Goal: Task Accomplishment & Management: Manage account settings

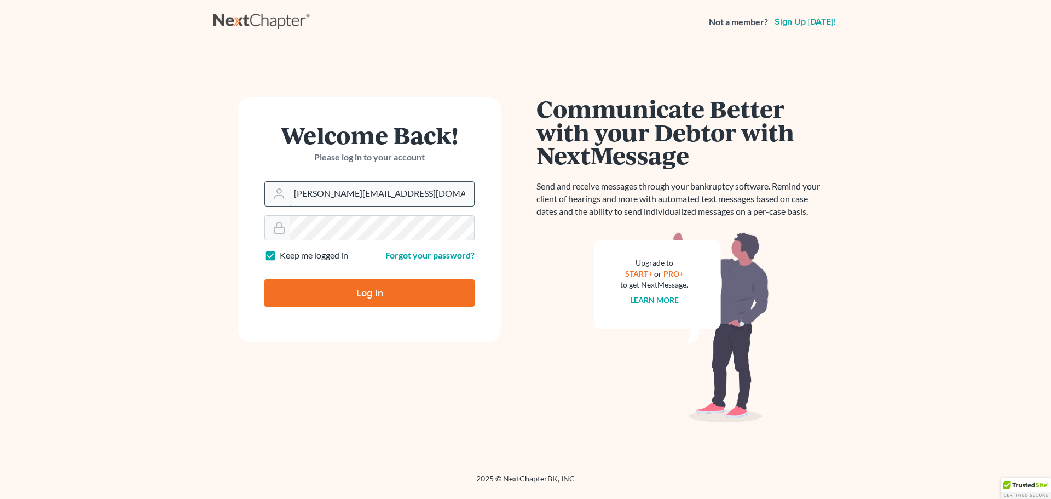
click at [404, 201] on input "[PERSON_NAME][EMAIL_ADDRESS][DOMAIN_NAME]" at bounding box center [381, 194] width 184 height 24
drag, startPoint x: 366, startPoint y: 192, endPoint x: 200, endPoint y: 199, distance: 165.9
click at [200, 199] on main "Welcome Back! Please log in to your account Email Address [EMAIL_ADDRESS][DOMAI…" at bounding box center [525, 245] width 1051 height 403
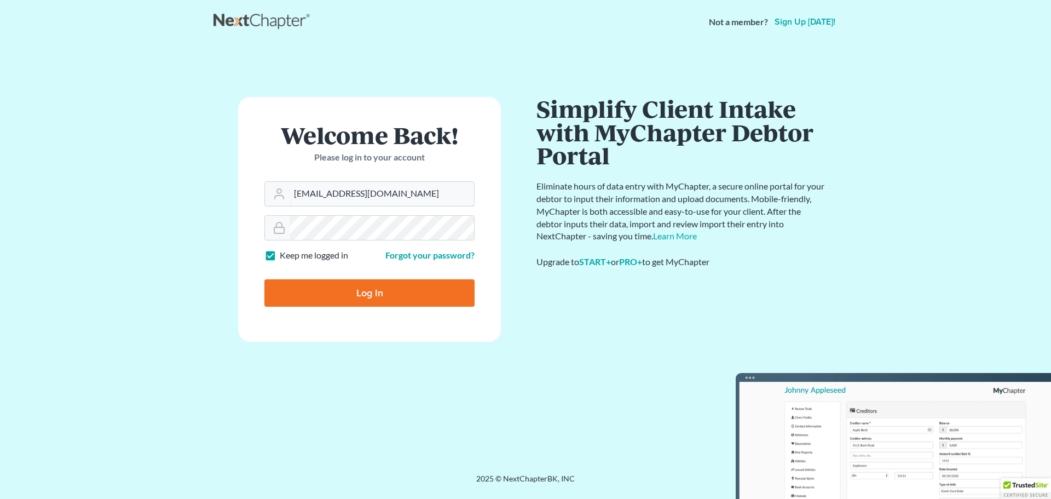
type input "[EMAIL_ADDRESS][DOMAIN_NAME]"
click at [264, 279] on input "Log In" at bounding box center [369, 292] width 210 height 27
type input "Thinking..."
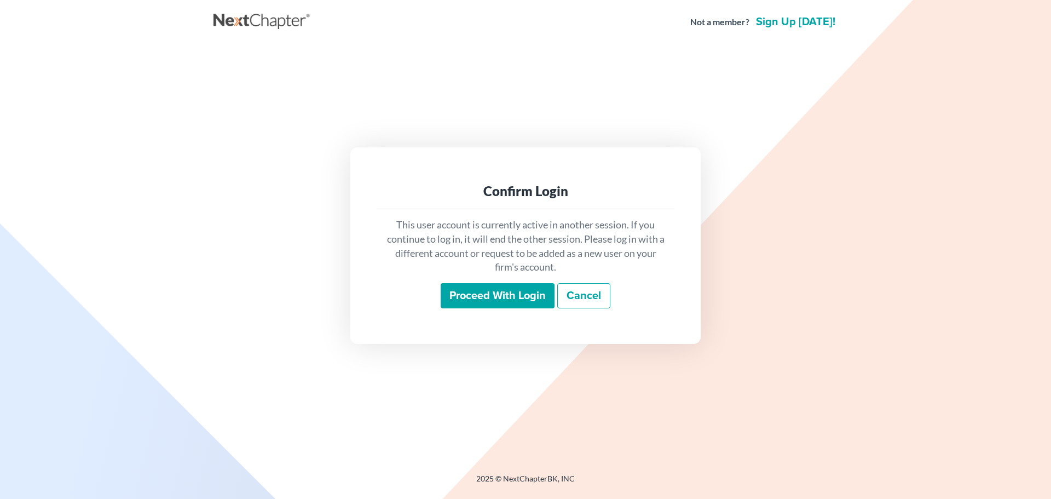
click at [501, 302] on input "Proceed with login" at bounding box center [498, 295] width 114 height 25
